Goal: Information Seeking & Learning: Learn about a topic

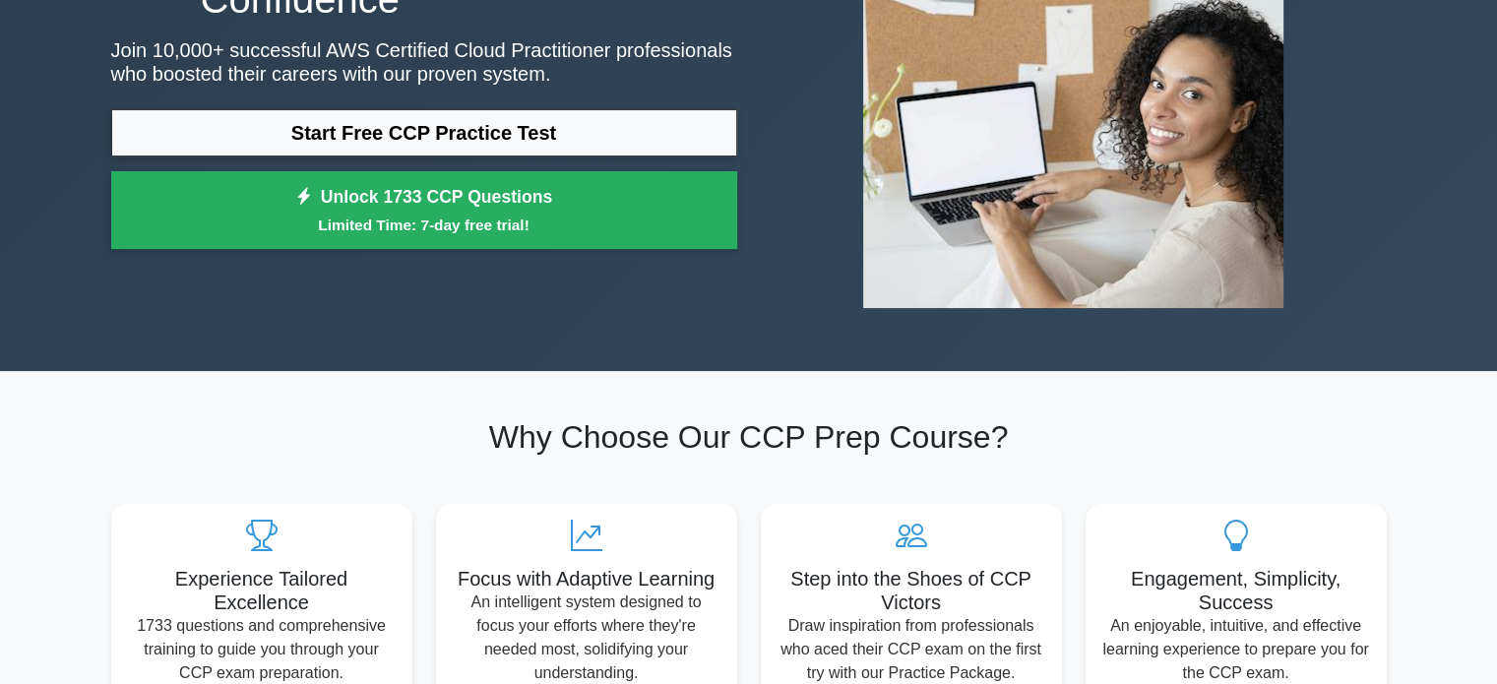
scroll to position [98, 0]
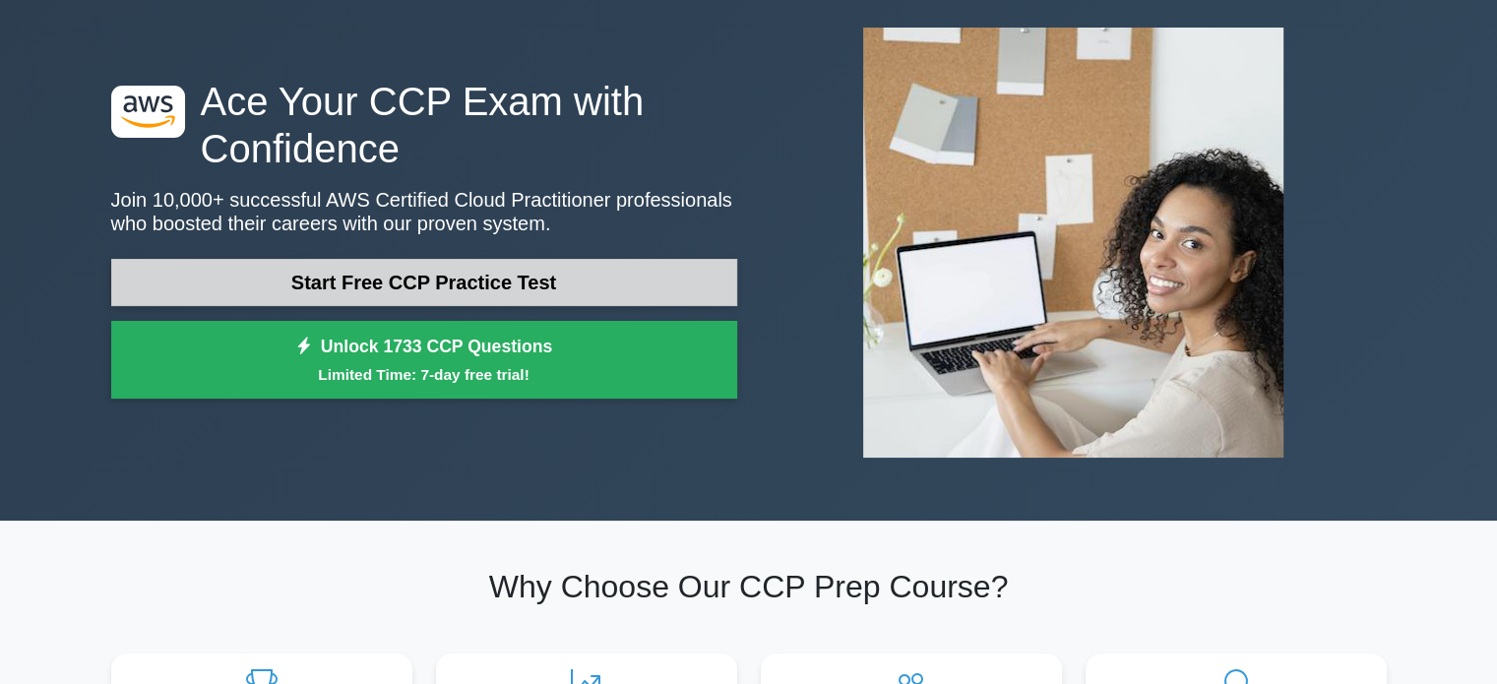
click at [569, 290] on link "Start Free CCP Practice Test" at bounding box center [424, 282] width 626 height 47
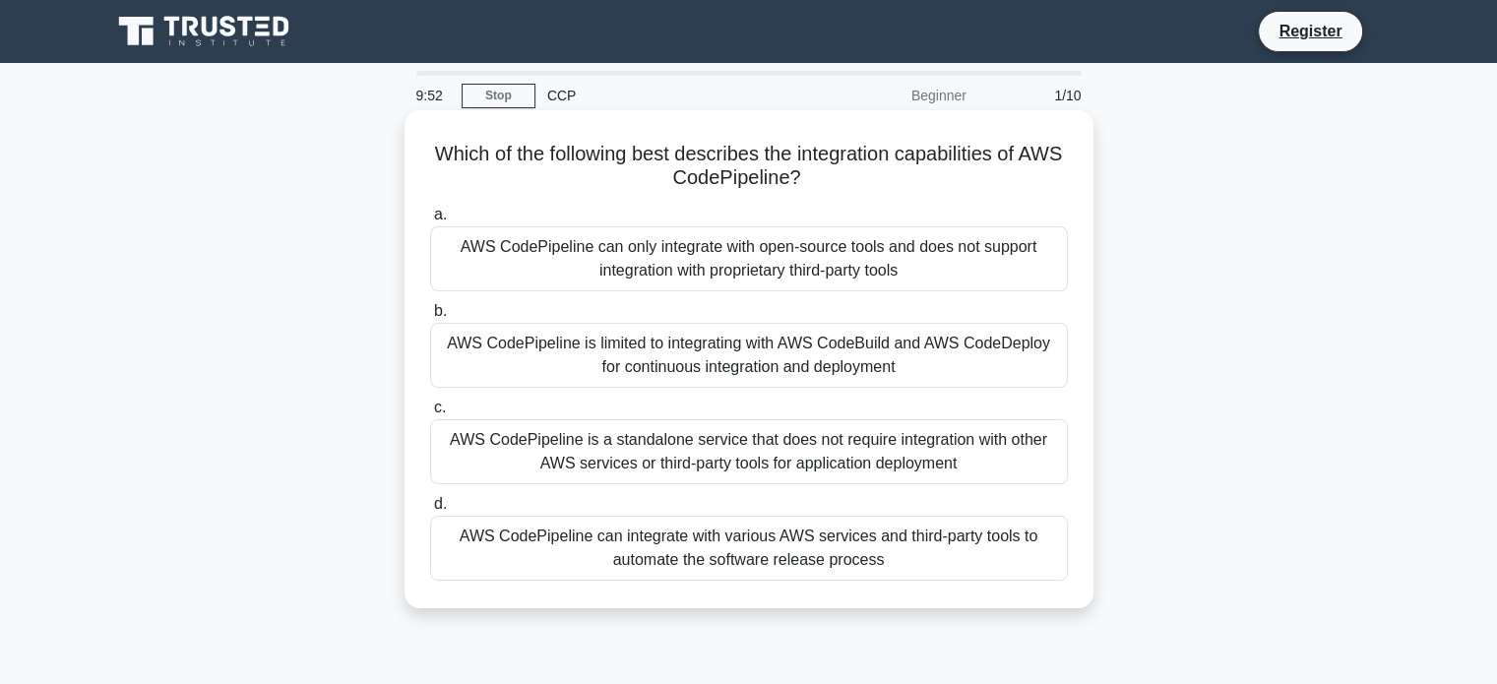
drag, startPoint x: 676, startPoint y: 153, endPoint x: 1023, endPoint y: 168, distance: 346.8
click at [1023, 168] on h5 "Which of the following best describes the integration capabilities of AWS CodeP…" at bounding box center [749, 166] width 642 height 49
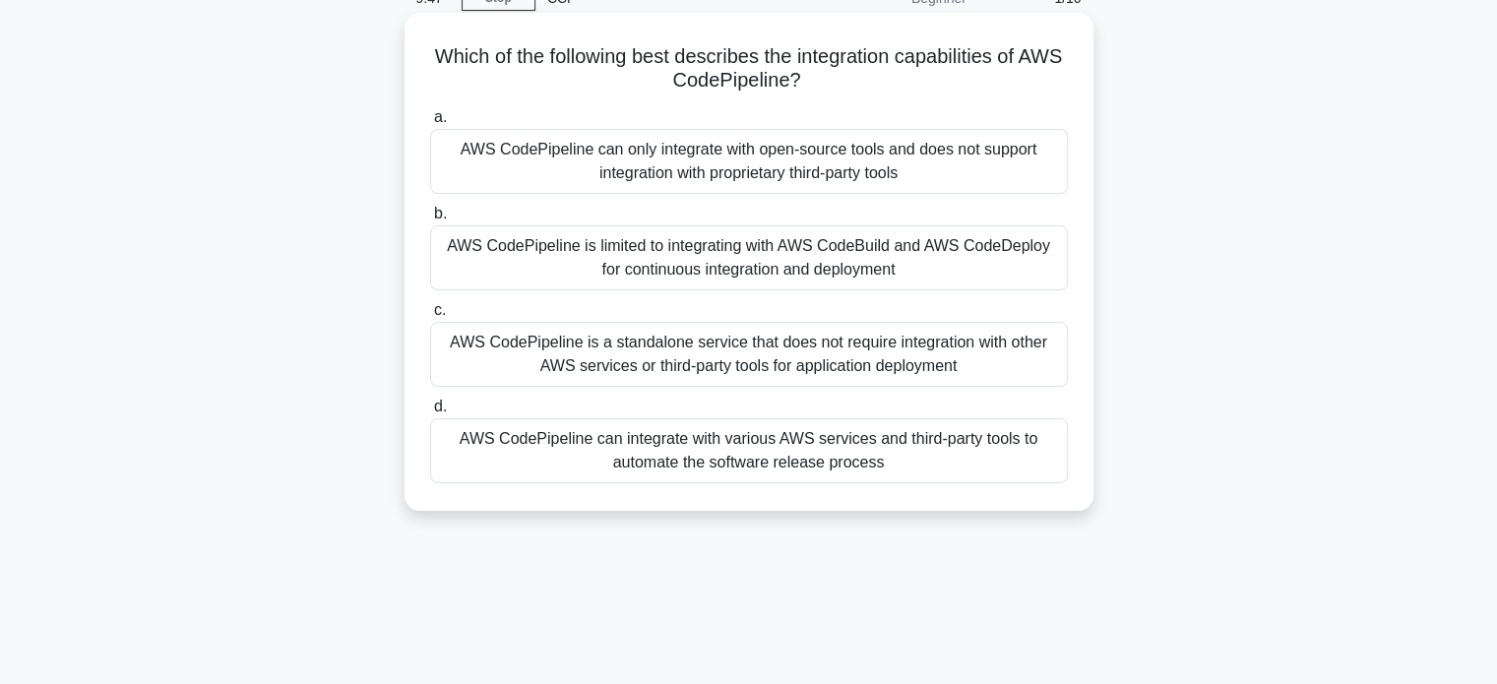
scroll to position [98, 0]
click at [839, 456] on div "AWS CodePipeline can integrate with various AWS services and third-party tools …" at bounding box center [749, 449] width 638 height 65
click at [430, 412] on input "d. AWS CodePipeline can integrate with various AWS services and third-party too…" at bounding box center [430, 406] width 0 height 13
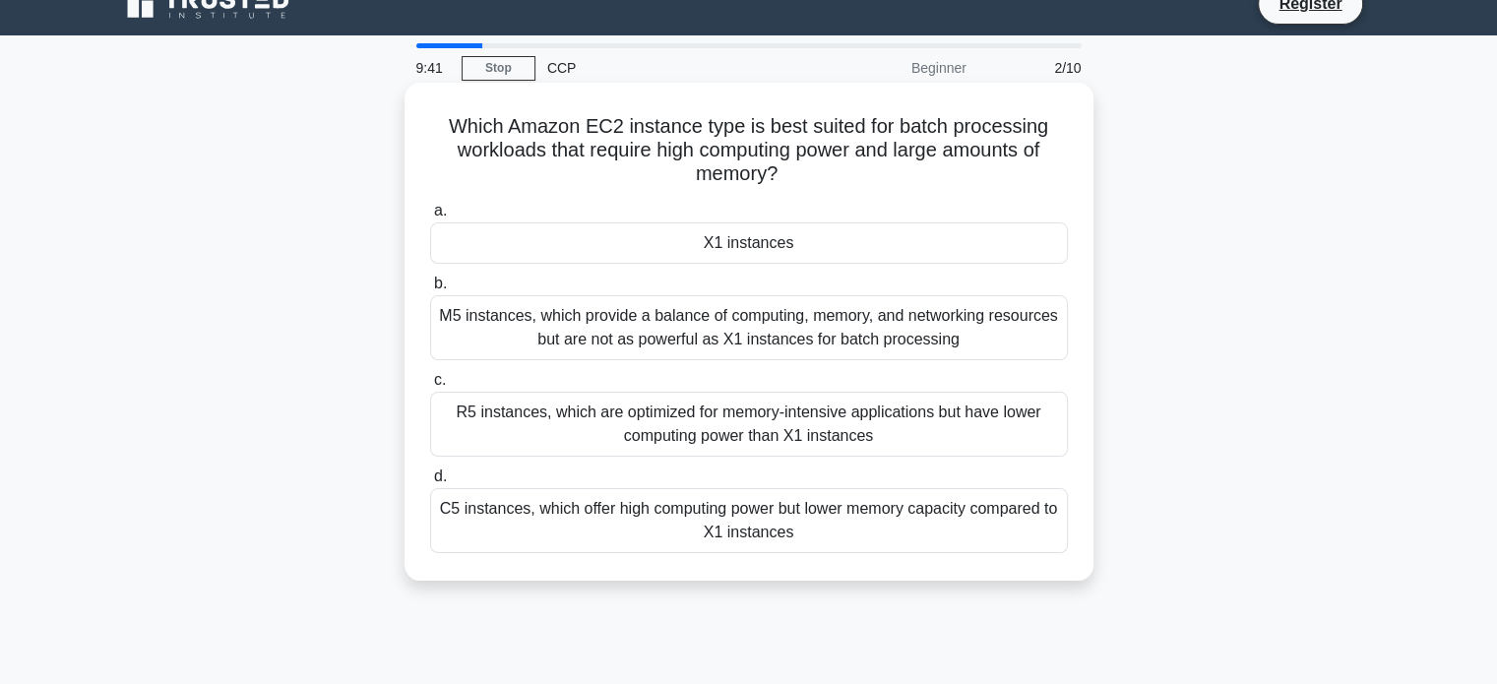
scroll to position [0, 0]
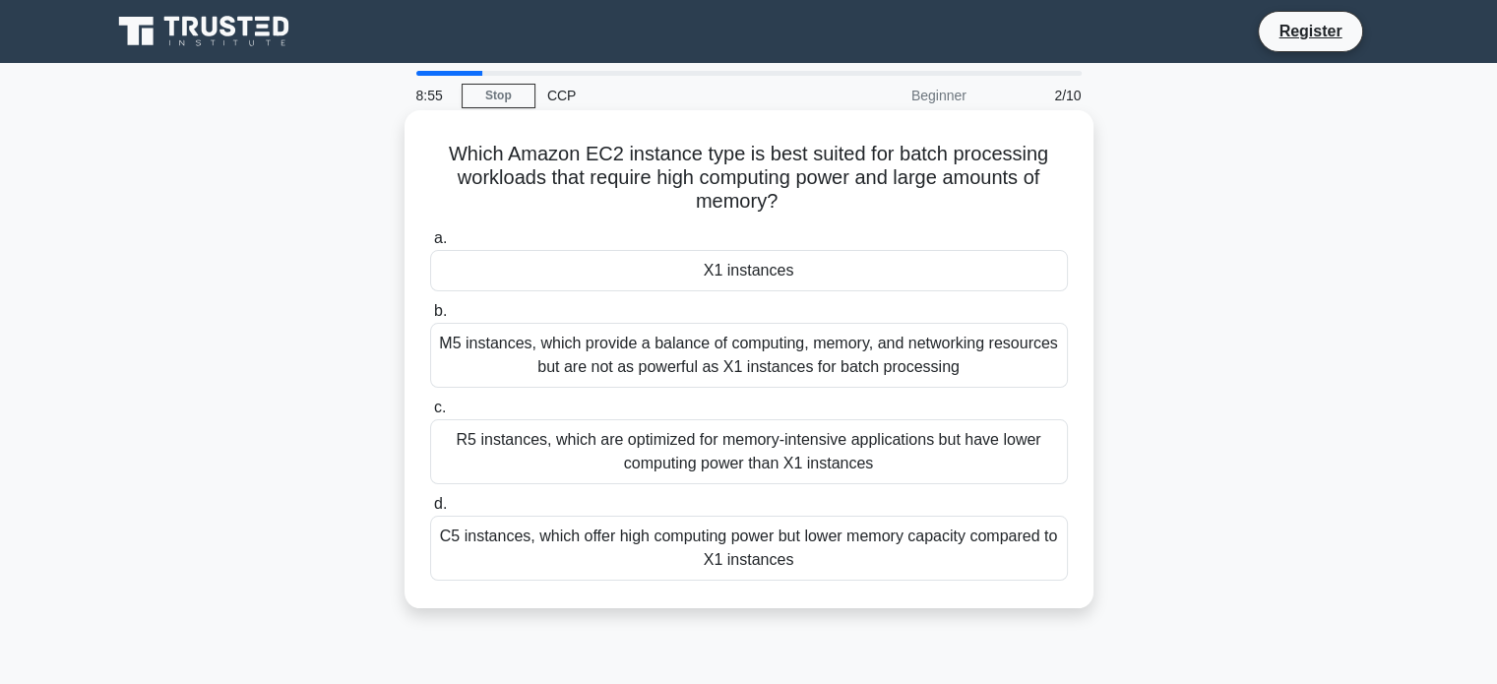
click at [860, 374] on div "M5 instances, which provide a balance of computing, memory, and networking reso…" at bounding box center [749, 355] width 638 height 65
click at [430, 318] on input "b. M5 instances, which provide a balance of computing, memory, and networking r…" at bounding box center [430, 311] width 0 height 13
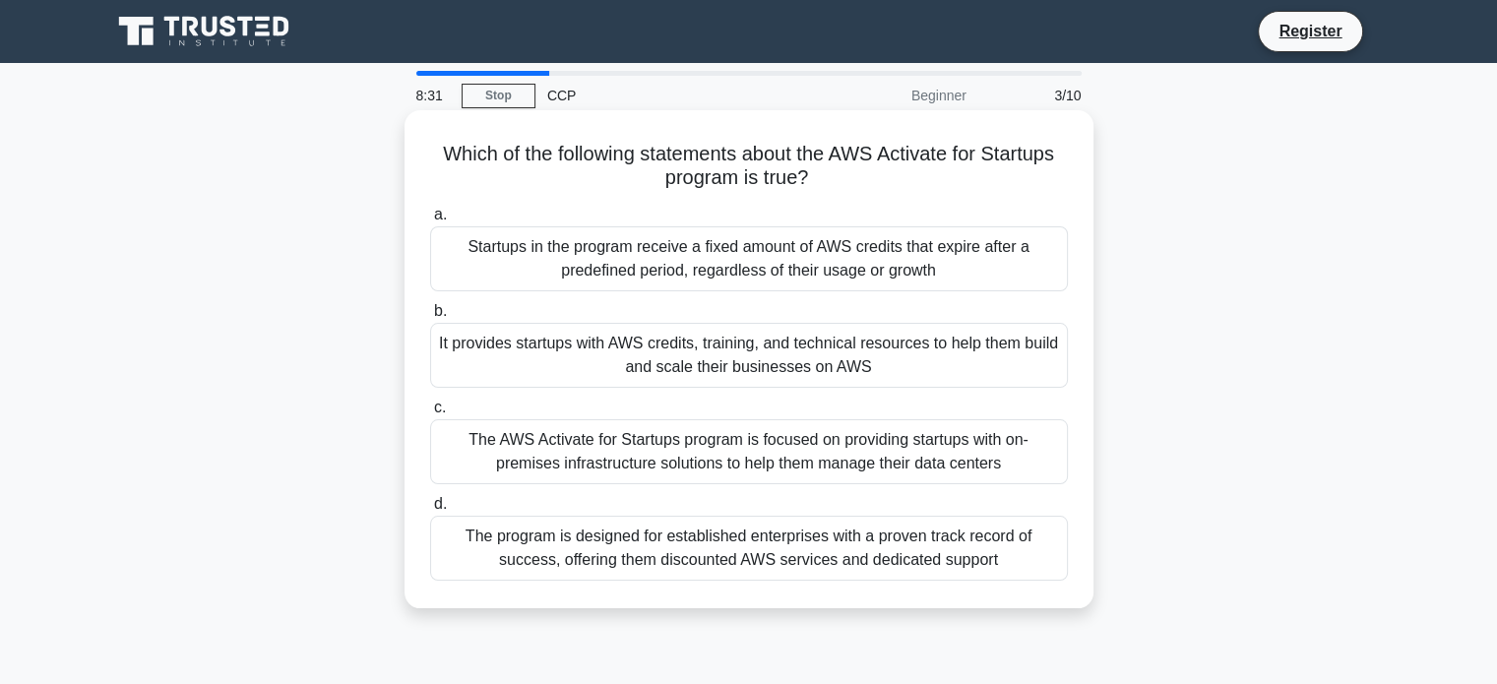
click at [841, 251] on div "Startups in the program receive a fixed amount of AWS credits that expire after…" at bounding box center [749, 258] width 638 height 65
click at [430, 221] on input "a. Startups in the program receive a fixed amount of AWS credits that expire af…" at bounding box center [430, 215] width 0 height 13
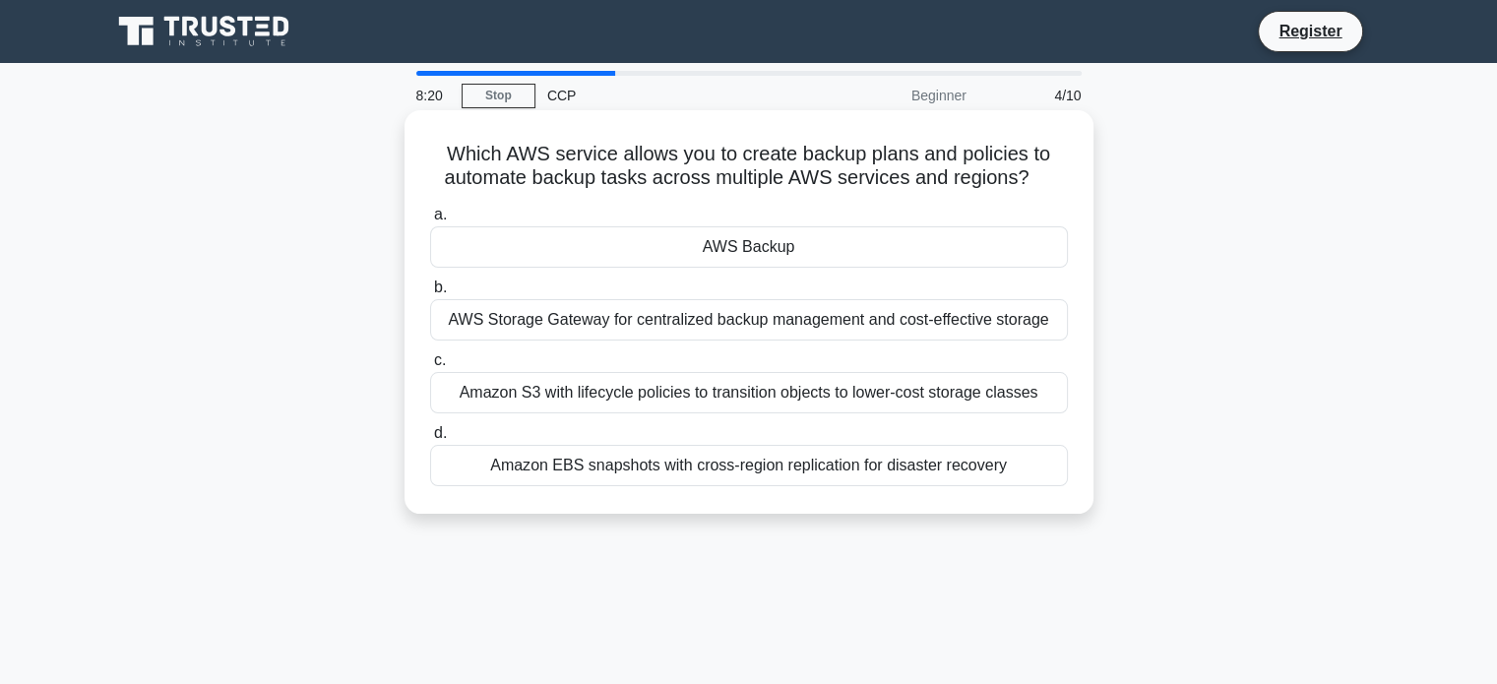
click at [796, 468] on div "Amazon EBS snapshots with cross-region replication for disaster recovery" at bounding box center [749, 465] width 638 height 41
click at [430, 440] on input "d. Amazon EBS snapshots with cross-region replication for disaster recovery" at bounding box center [430, 433] width 0 height 13
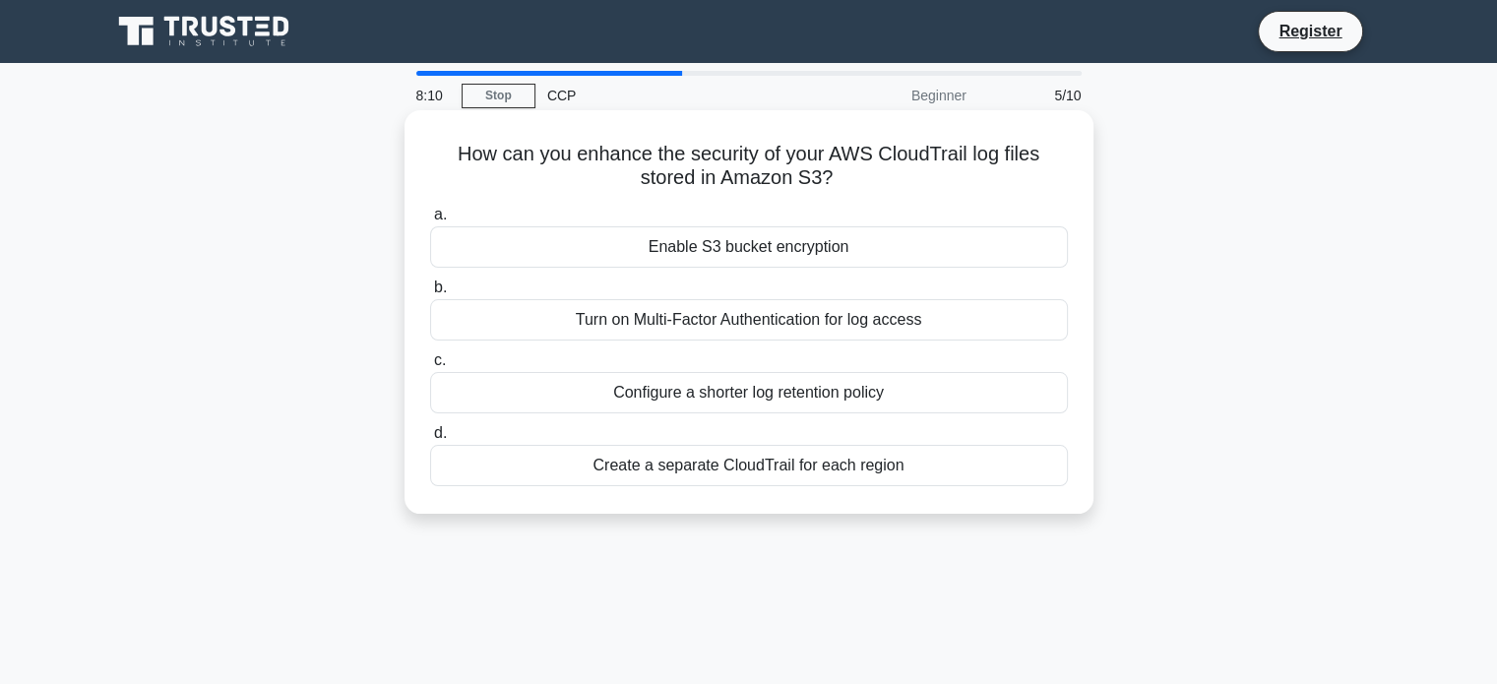
drag, startPoint x: 655, startPoint y: 156, endPoint x: 1028, endPoint y: 176, distance: 373.5
click at [1028, 176] on h5 "How can you enhance the security of your AWS CloudTrail log files stored in Ama…" at bounding box center [749, 166] width 642 height 49
click at [913, 321] on div "Turn on Multi-Factor Authentication for log access" at bounding box center [749, 319] width 638 height 41
click at [430, 294] on input "b. Turn on Multi-Factor Authentication for log access" at bounding box center [430, 287] width 0 height 13
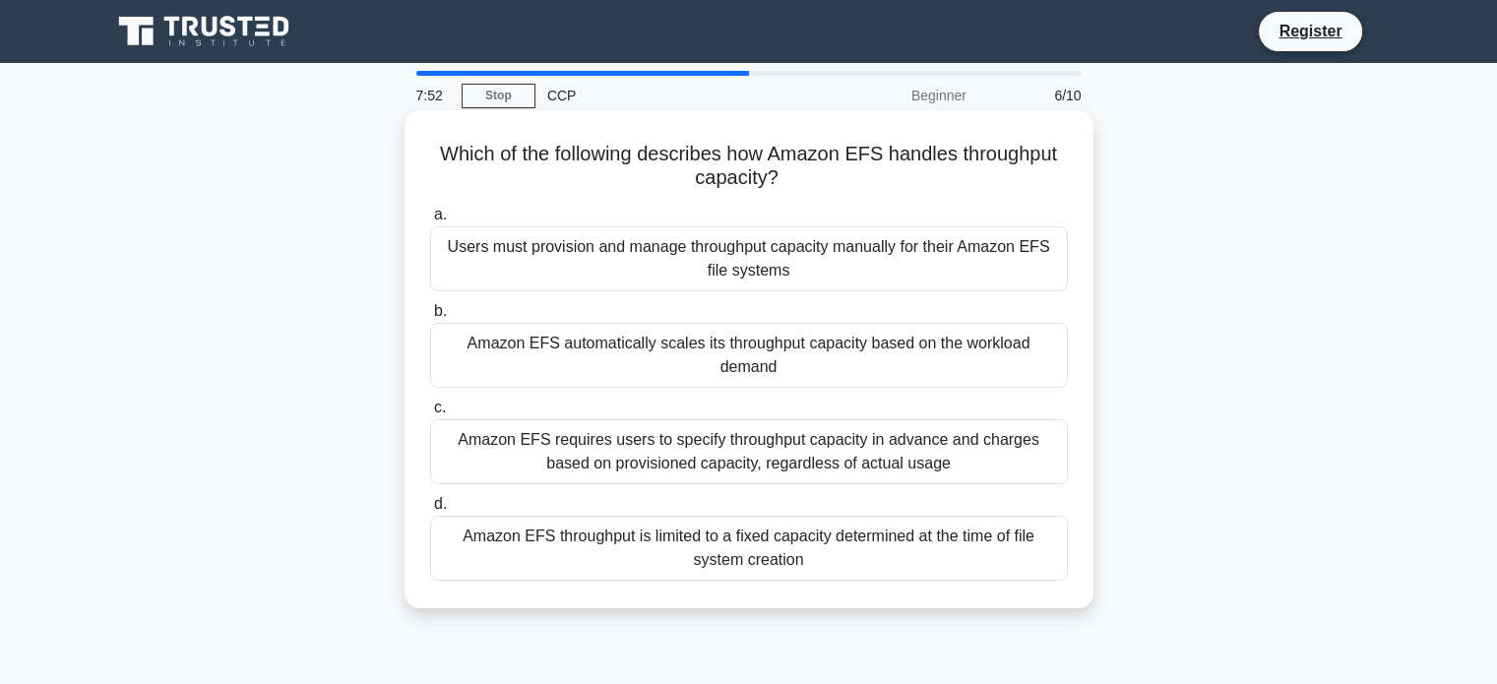
drag, startPoint x: 685, startPoint y: 155, endPoint x: 1048, endPoint y: 176, distance: 363.8
click at [1048, 176] on h5 "Which of the following describes how Amazon EFS handles throughput capacity? .s…" at bounding box center [749, 166] width 642 height 49
click at [836, 347] on div "Amazon EFS automatically scales its throughput capacity based on the workload d…" at bounding box center [749, 355] width 638 height 65
click at [430, 318] on input "b. Amazon EFS automatically scales its throughput capacity based on the workloa…" at bounding box center [430, 311] width 0 height 13
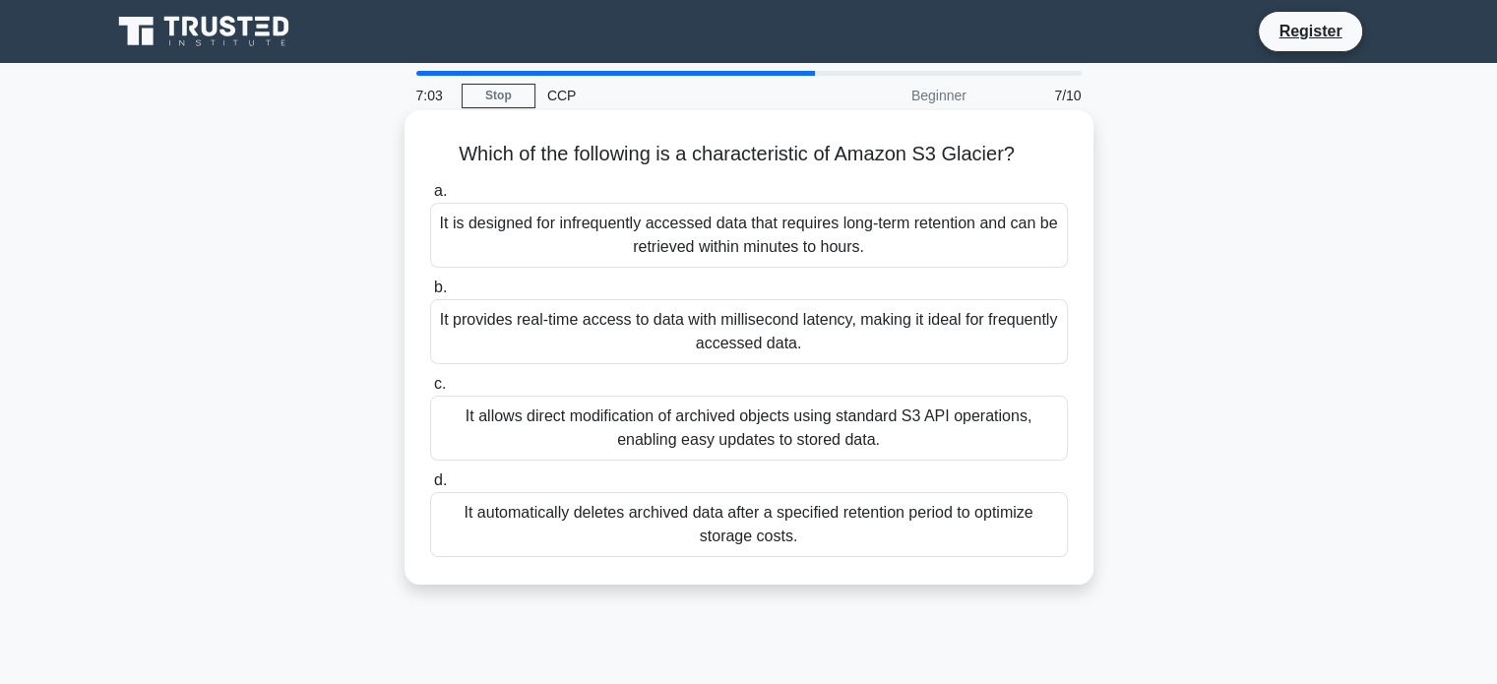
click at [786, 511] on div "It automatically deletes archived data after a specified retention period to op…" at bounding box center [749, 524] width 638 height 65
click at [430, 487] on input "d. It automatically deletes archived data after a specified retention period to…" at bounding box center [430, 480] width 0 height 13
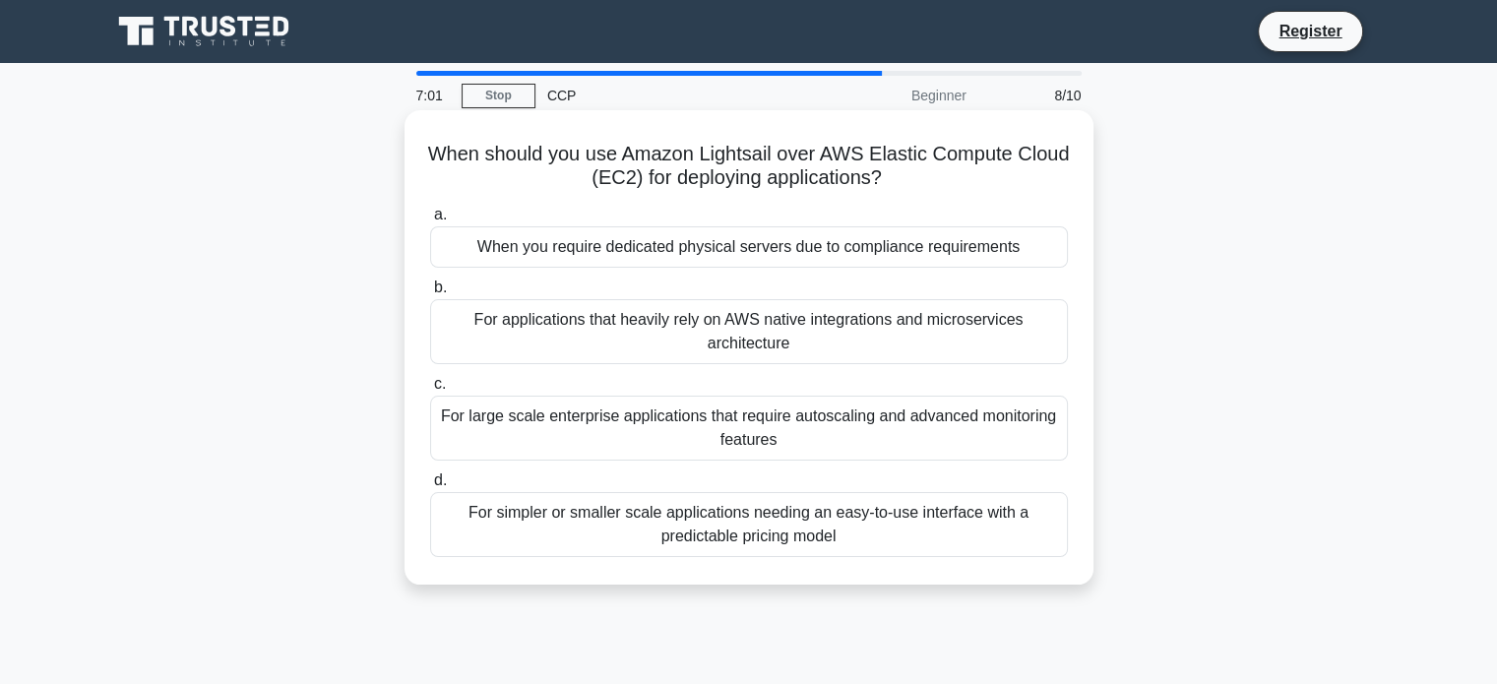
click at [764, 406] on div "For large scale enterprise applications that require autoscaling and advanced m…" at bounding box center [749, 428] width 638 height 65
click at [430, 391] on input "c. For large scale enterprise applications that require autoscaling and advance…" at bounding box center [430, 384] width 0 height 13
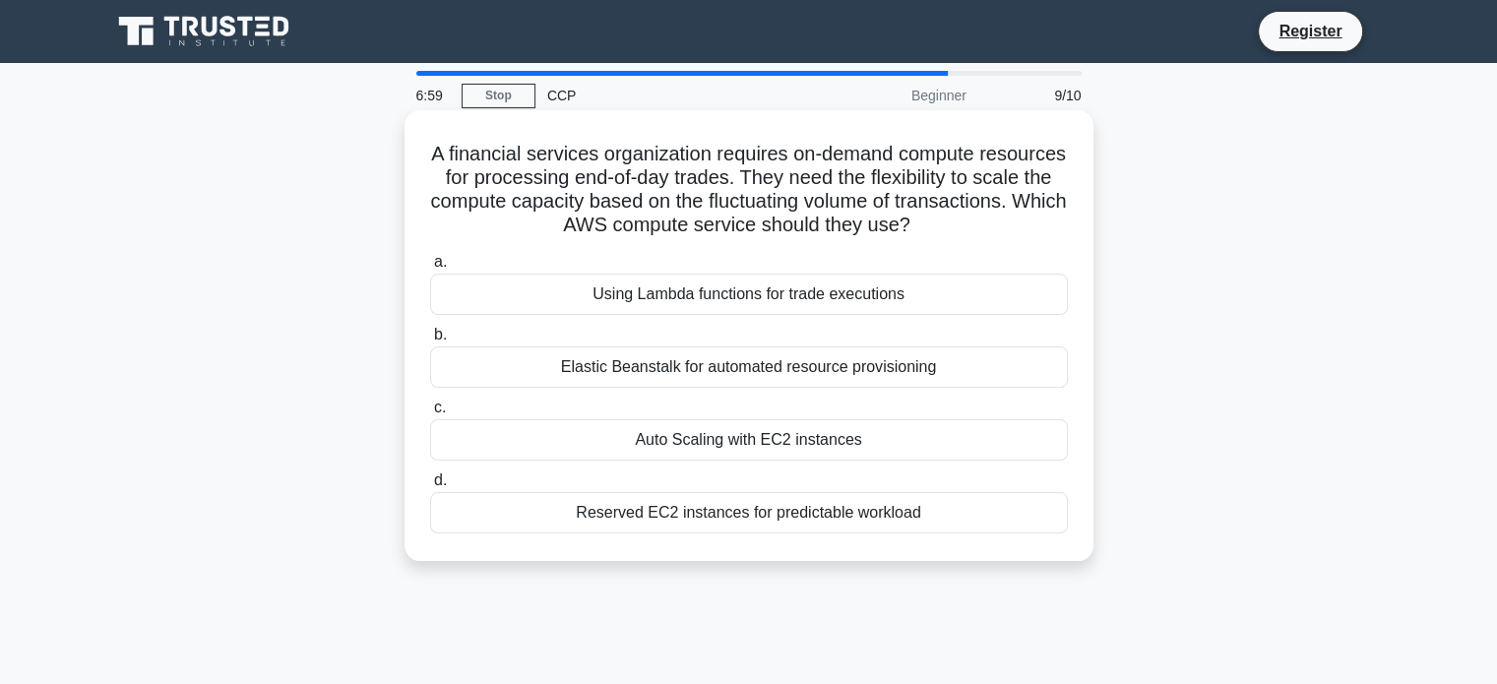
click at [766, 446] on div "Auto Scaling with EC2 instances" at bounding box center [749, 439] width 638 height 41
click at [430, 414] on input "c. Auto Scaling with EC2 instances" at bounding box center [430, 408] width 0 height 13
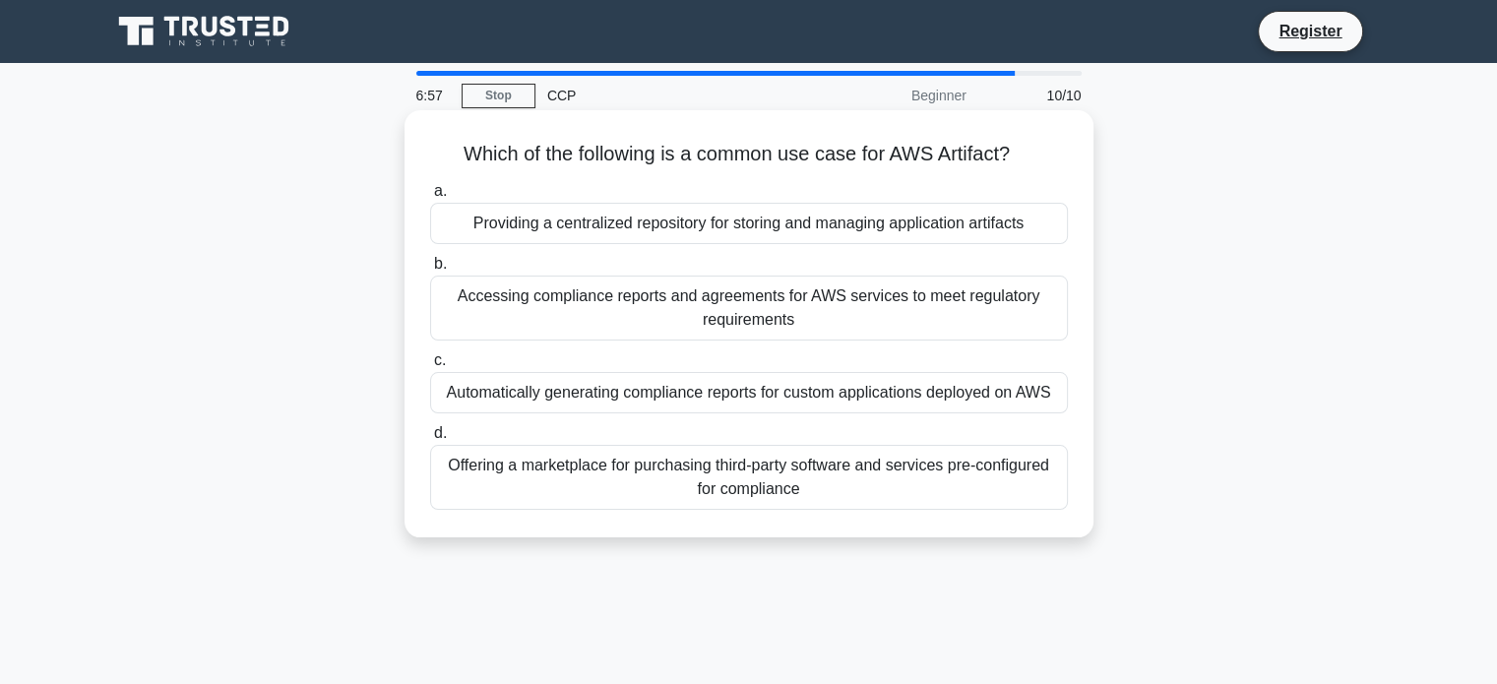
click at [748, 310] on div "Accessing compliance reports and agreements for AWS services to meet regulatory…" at bounding box center [749, 308] width 638 height 65
click at [430, 271] on input "b. Accessing compliance reports and agreements for AWS services to meet regulat…" at bounding box center [430, 264] width 0 height 13
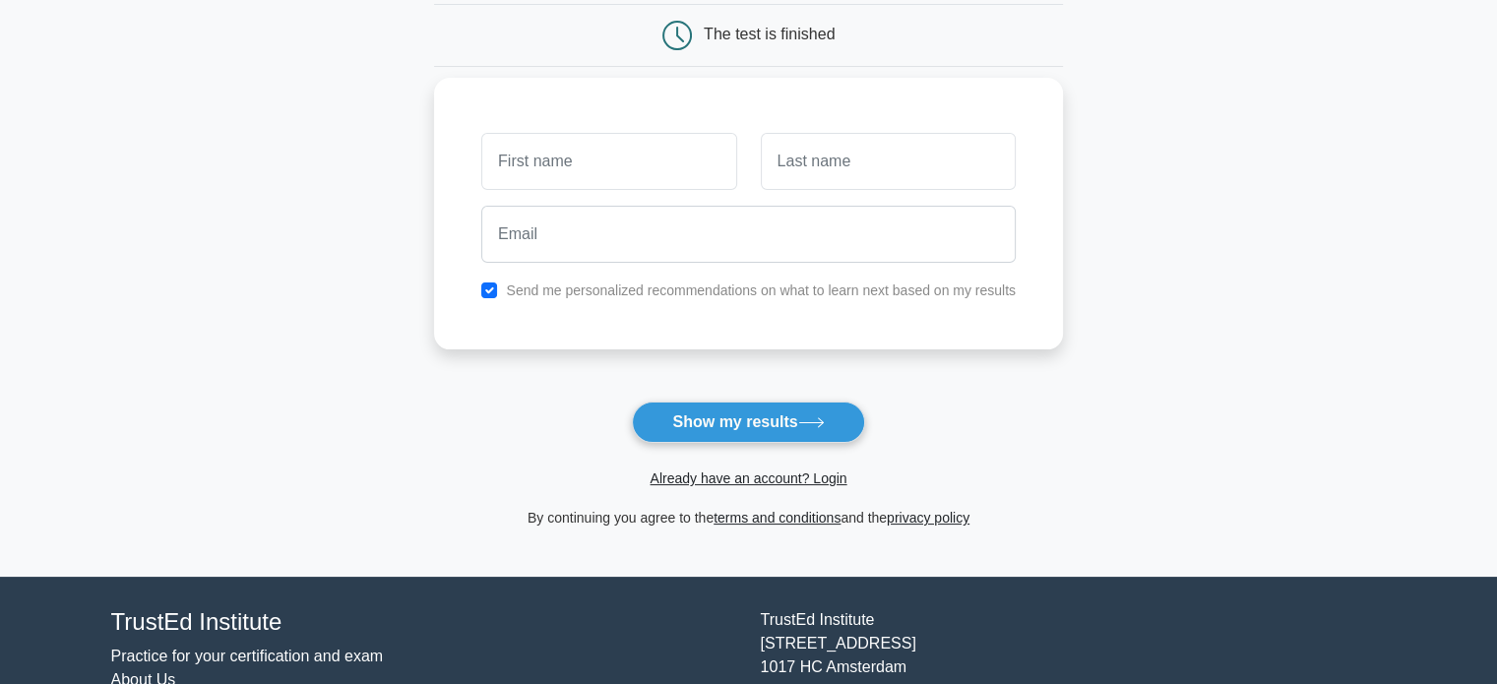
scroll to position [303, 0]
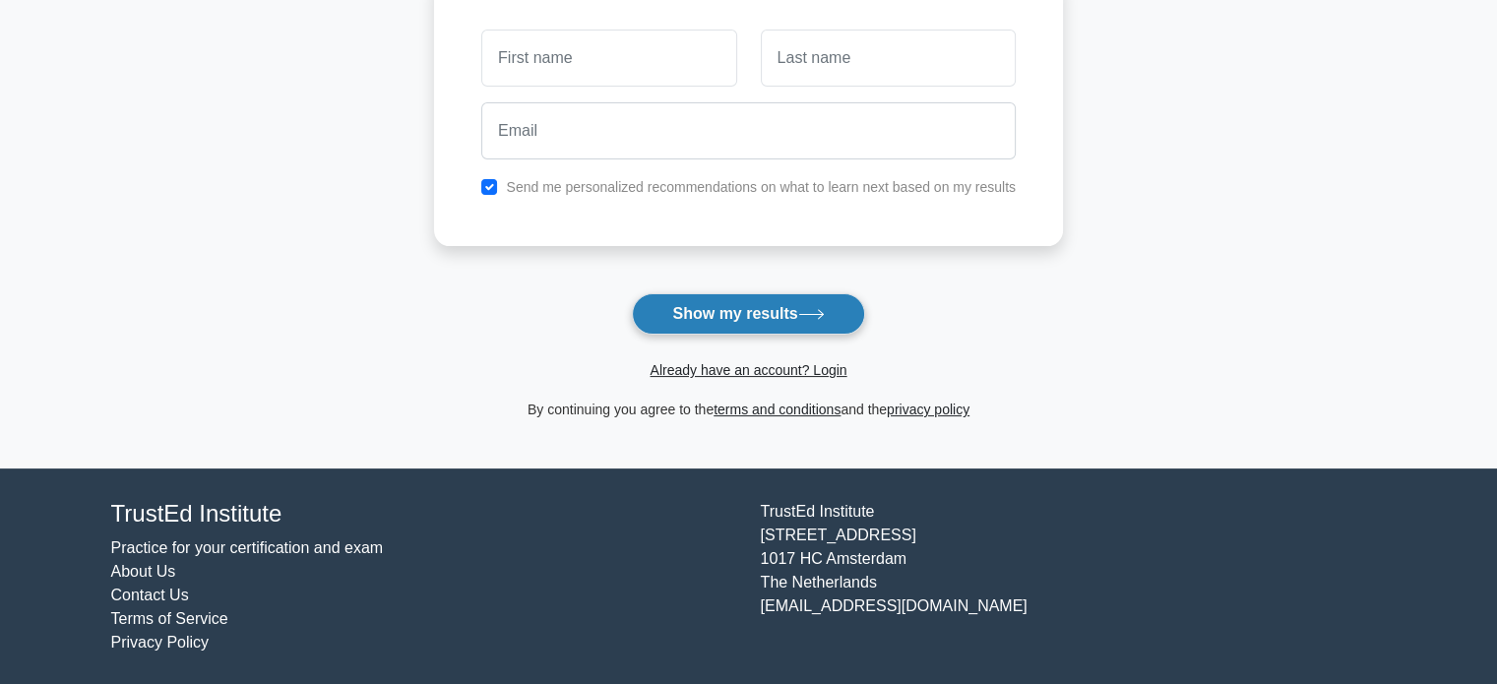
click at [754, 310] on button "Show my results" at bounding box center [748, 313] width 232 height 41
